Goal: Task Accomplishment & Management: Manage account settings

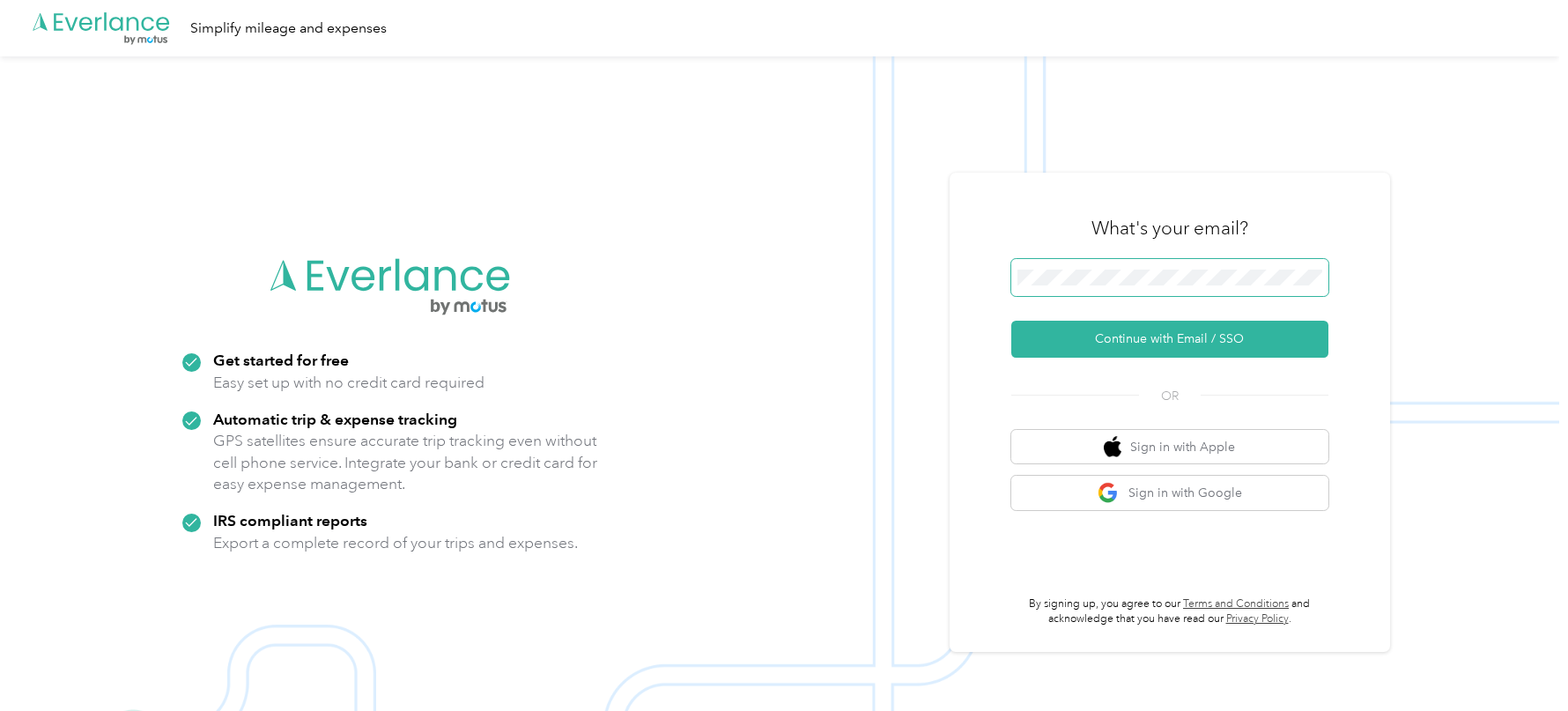
click at [1011, 321] on button "Continue with Email / SSO" at bounding box center [1170, 338] width 317 height 37
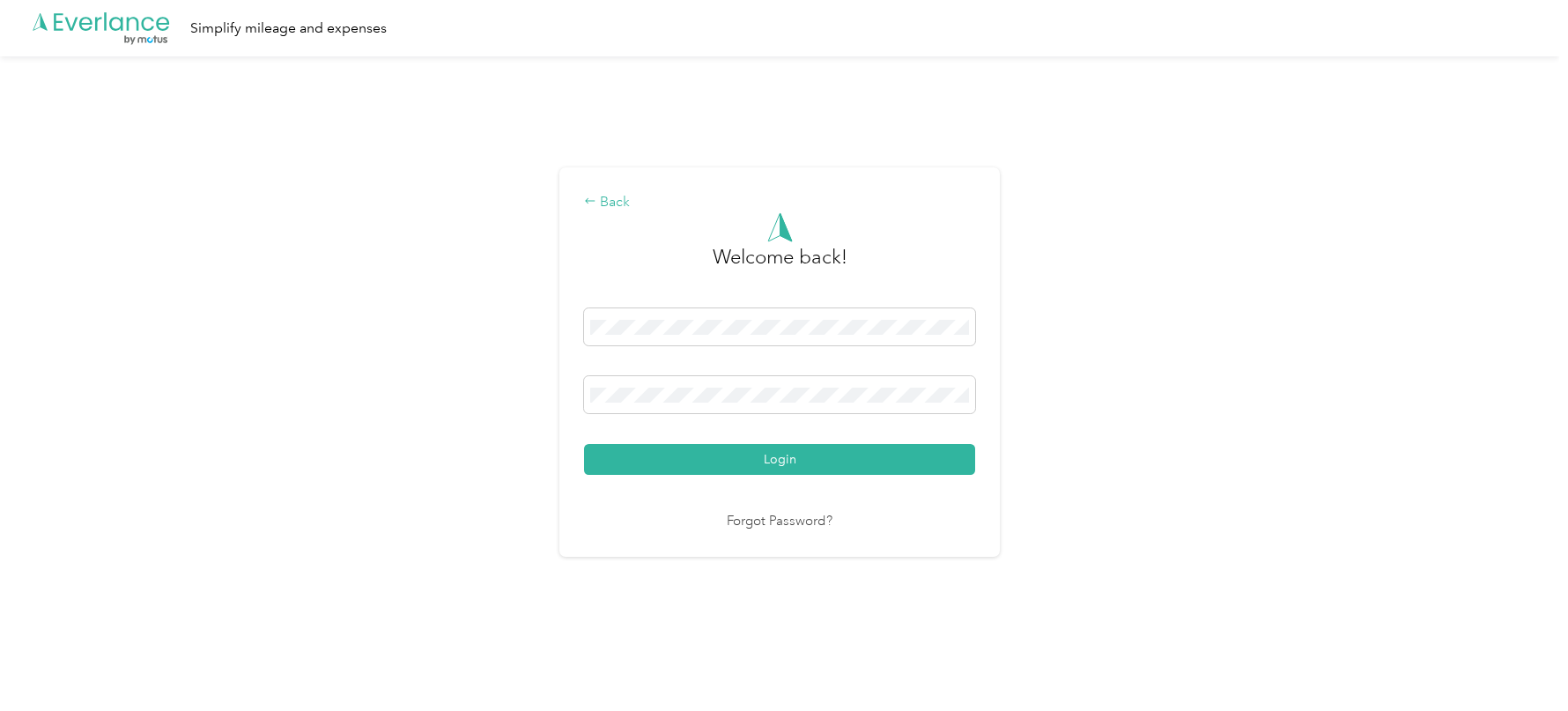
click at [613, 196] on div "Back" at bounding box center [780, 203] width 391 height 21
click at [619, 200] on div "Back" at bounding box center [780, 203] width 391 height 21
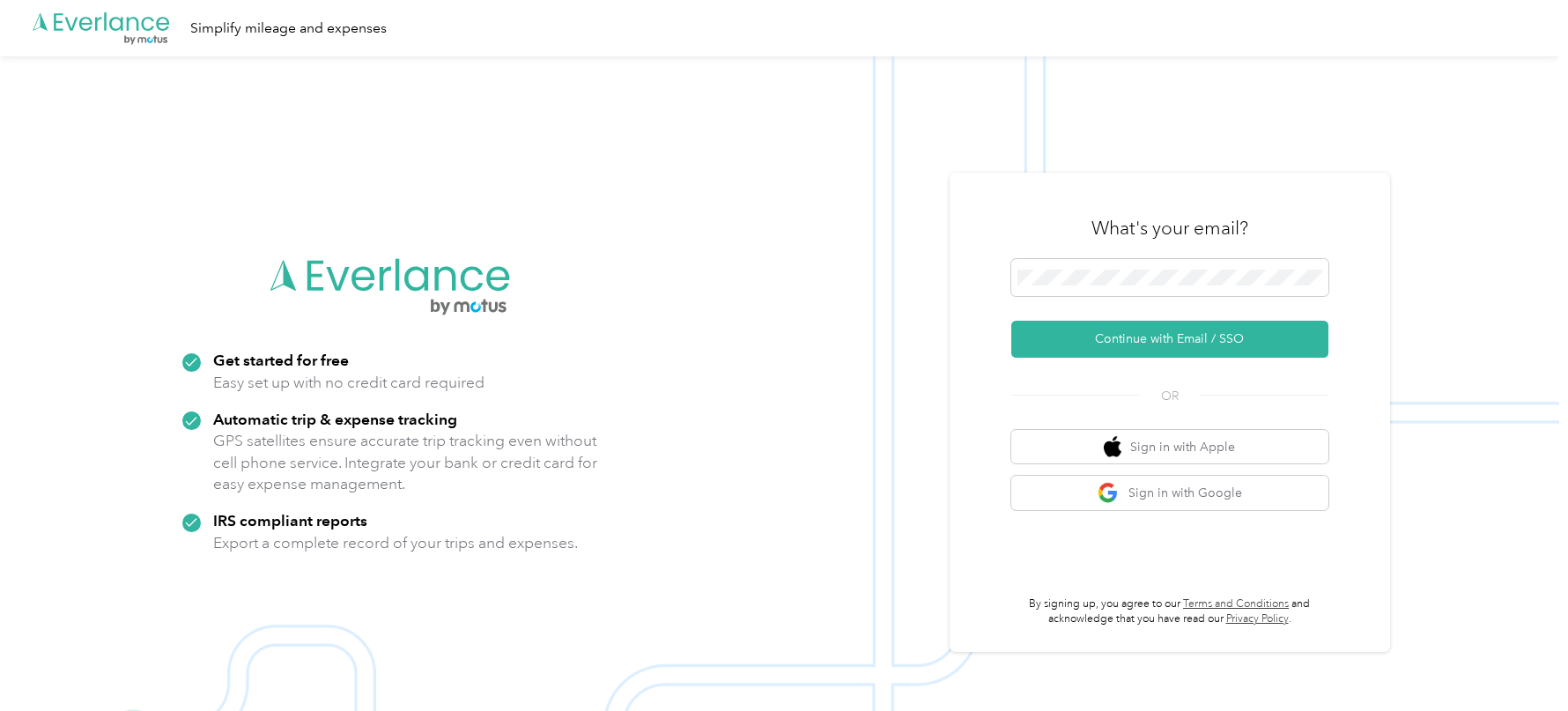
click at [1018, 195] on div "What's your email? Continue with Email / SSO OR Sign in with Apple Sign in with…" at bounding box center [1170, 412] width 440 height 479
click at [1083, 290] on span at bounding box center [1170, 277] width 317 height 37
click at [1066, 350] on button "Continue with Email / SSO" at bounding box center [1170, 338] width 317 height 37
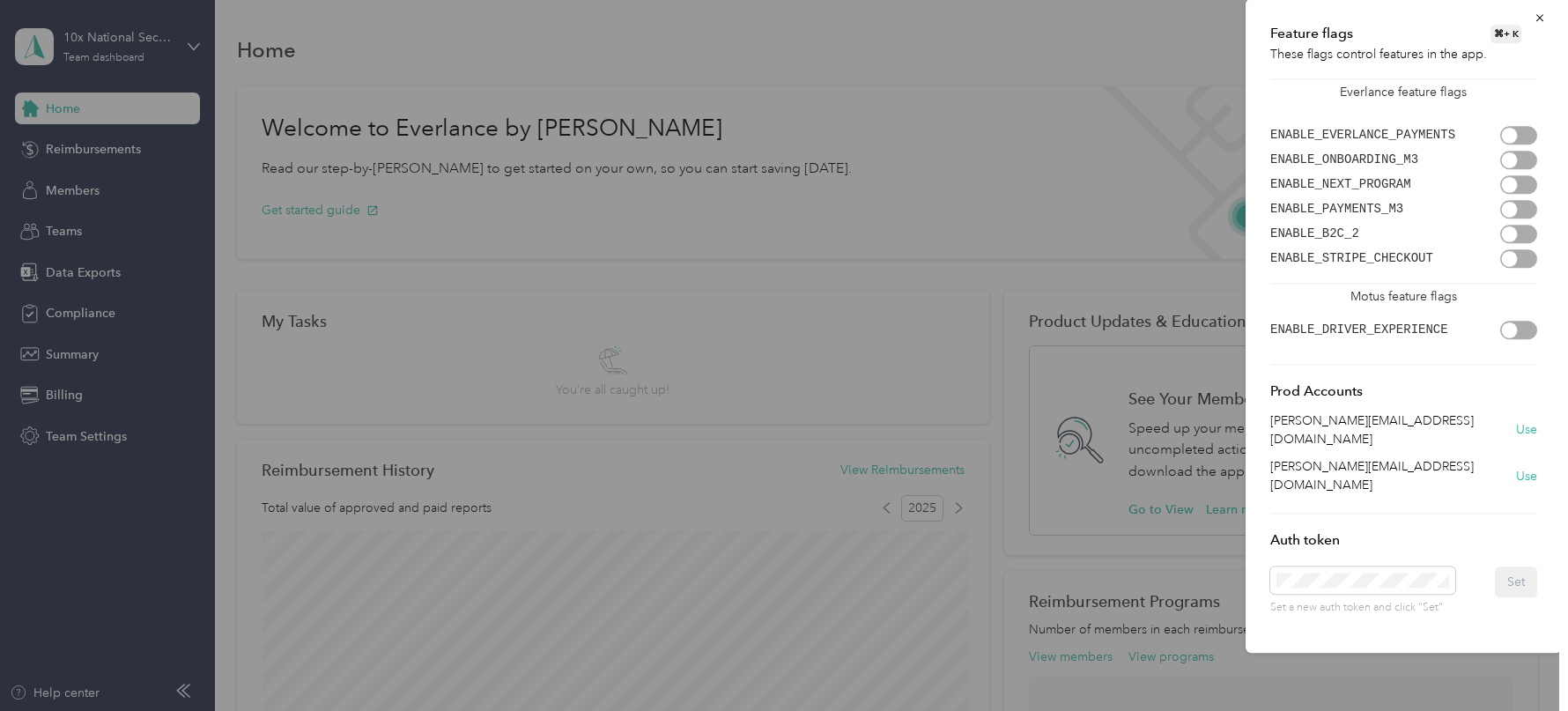
scroll to position [0, 1925]
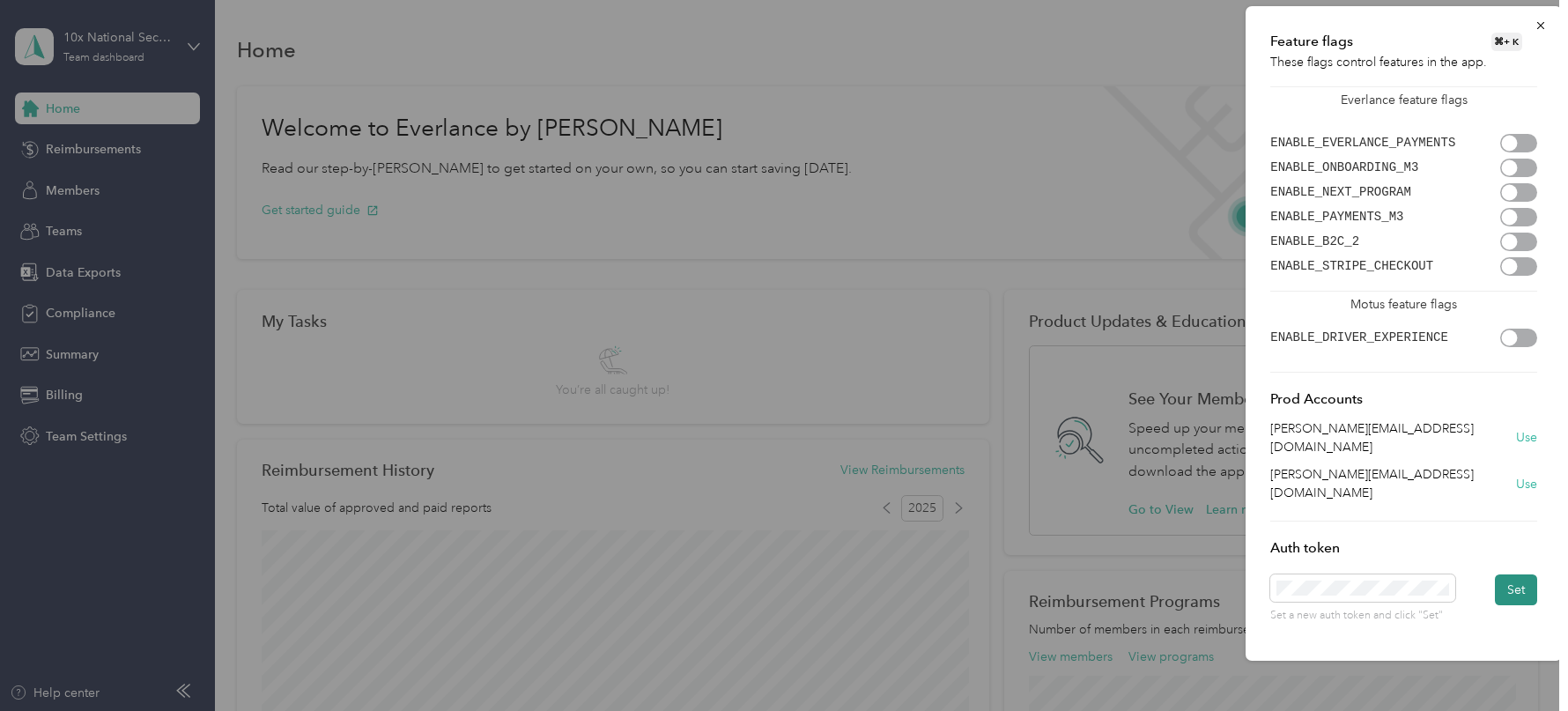
click at [1513, 575] on button "Set" at bounding box center [1515, 590] width 42 height 30
